Goal: Transaction & Acquisition: Purchase product/service

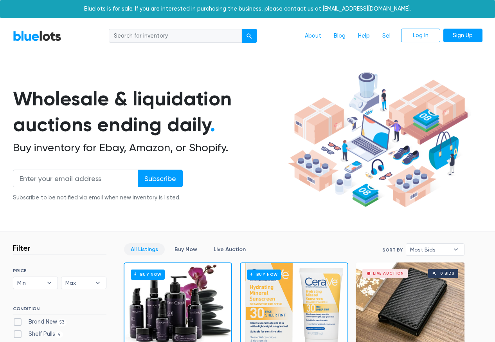
click at [134, 37] on input "search" at bounding box center [175, 36] width 133 height 14
paste input "[PERSON_NAME] [PERSON_NAME]"
type input "[PERSON_NAME] [PERSON_NAME]"
click at [242, 29] on button "submit" at bounding box center [250, 36] width 16 height 14
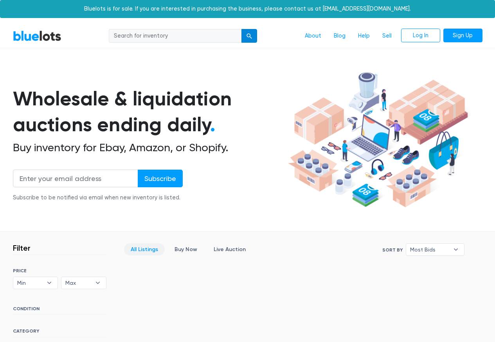
click at [247, 37] on div "submit" at bounding box center [249, 35] width 5 height 5
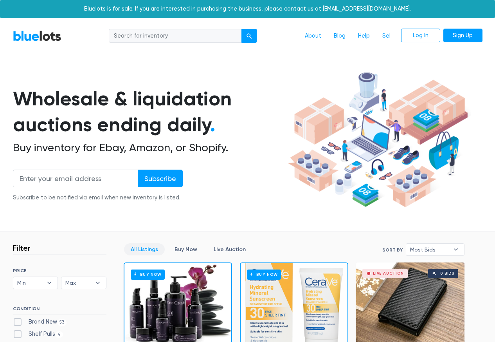
scroll to position [282, 0]
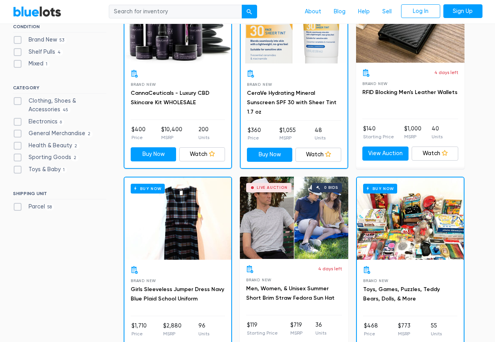
click at [128, 12] on input "search" at bounding box center [175, 12] width 133 height 14
paste input "[PERSON_NAME] [PERSON_NAME]"
type input "[PERSON_NAME] [PERSON_NAME]"
click at [242, 5] on button "submit" at bounding box center [250, 12] width 16 height 14
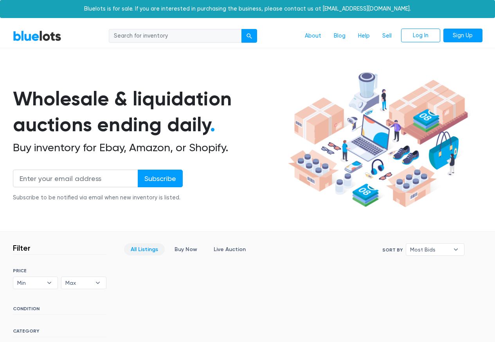
click at [249, 12] on div "Bluelots is for sale. If you are interested in purchasing the business, please …" at bounding box center [247, 9] width 495 height 18
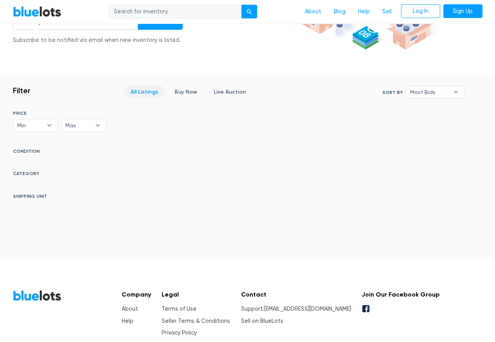
scroll to position [202, 0]
